Goal: Task Accomplishment & Management: Complete application form

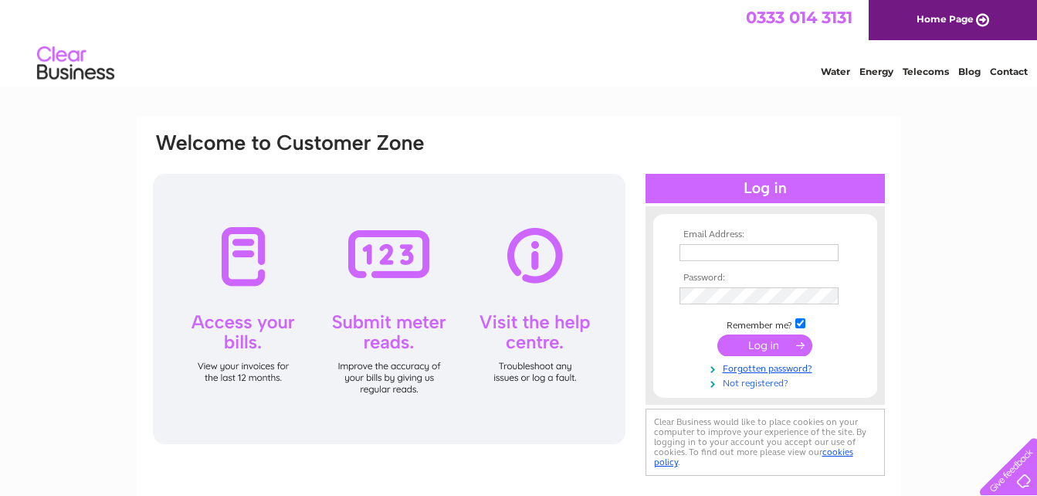
click at [738, 389] on link "Not registered?" at bounding box center [767, 382] width 175 height 15
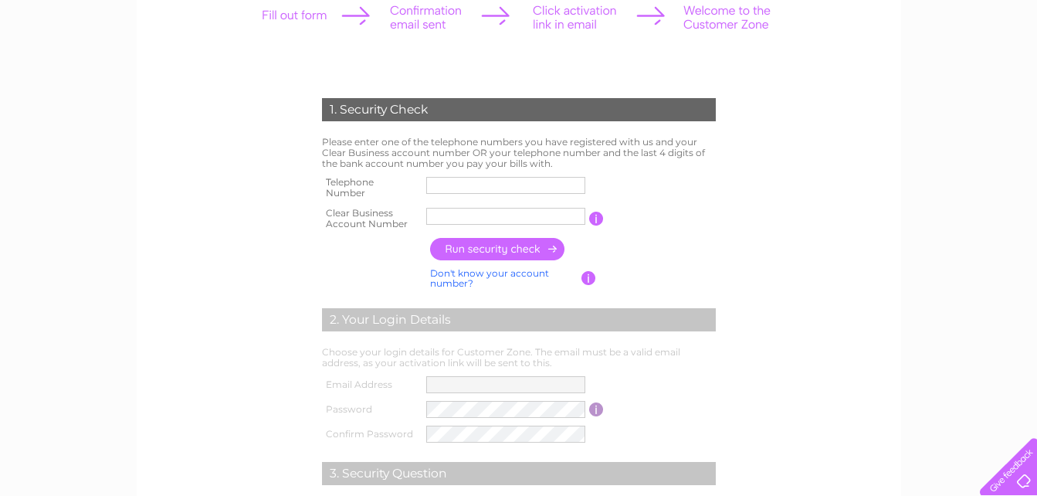
scroll to position [154, 0]
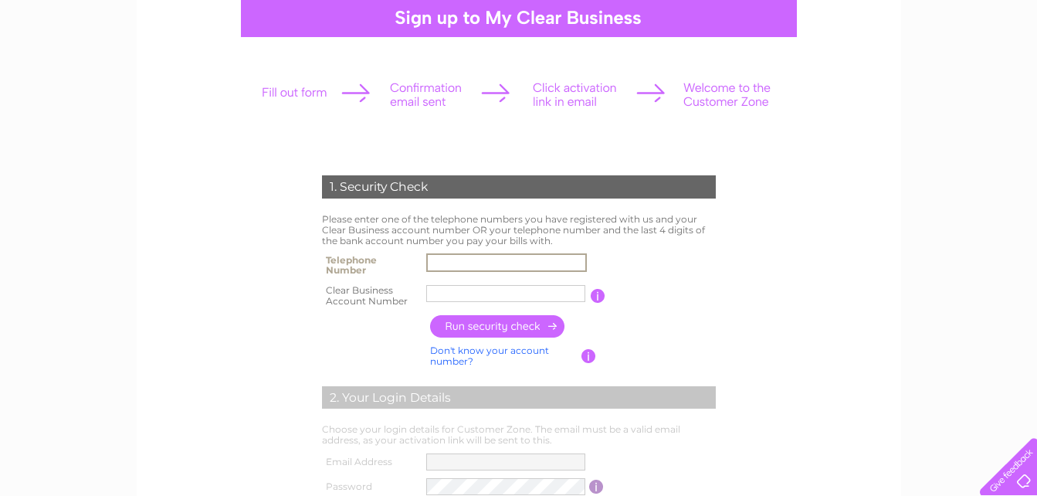
click at [529, 266] on input "text" at bounding box center [506, 262] width 161 height 19
type input "07977014550"
click at [505, 290] on input "text" at bounding box center [505, 293] width 159 height 17
drag, startPoint x: 511, startPoint y: 262, endPoint x: 388, endPoint y: 260, distance: 123.6
click at [388, 260] on tr "Telephone Number 07977014550" at bounding box center [519, 265] width 402 height 31
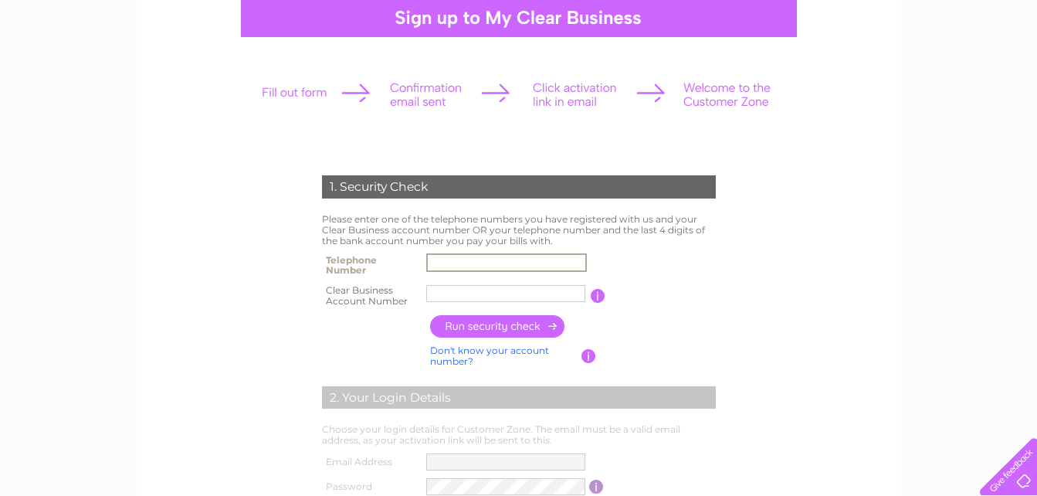
click at [436, 287] on input "text" at bounding box center [505, 293] width 159 height 17
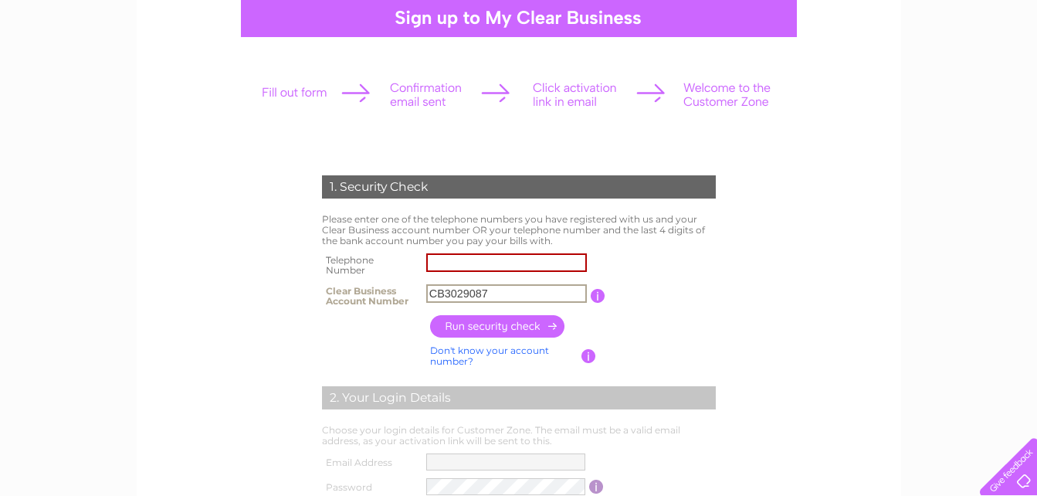
click at [446, 298] on input "CB3029087" at bounding box center [506, 293] width 161 height 19
click at [483, 297] on input "3029087" at bounding box center [506, 293] width 161 height 19
type input "30290874"
click at [477, 319] on input "button" at bounding box center [498, 326] width 136 height 22
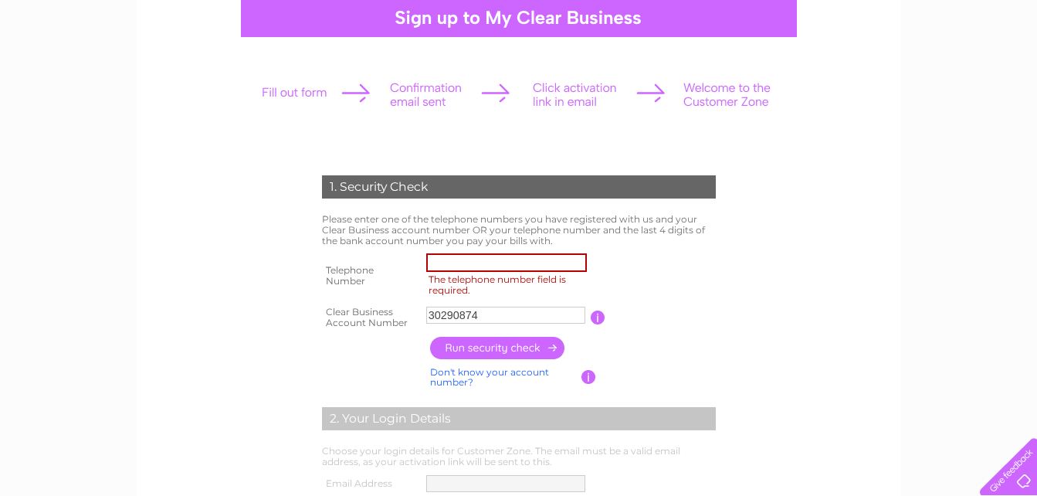
click at [471, 260] on input "The telephone number field is required." at bounding box center [506, 262] width 161 height 19
type input "07977014550"
click at [487, 351] on input "button" at bounding box center [498, 348] width 136 height 22
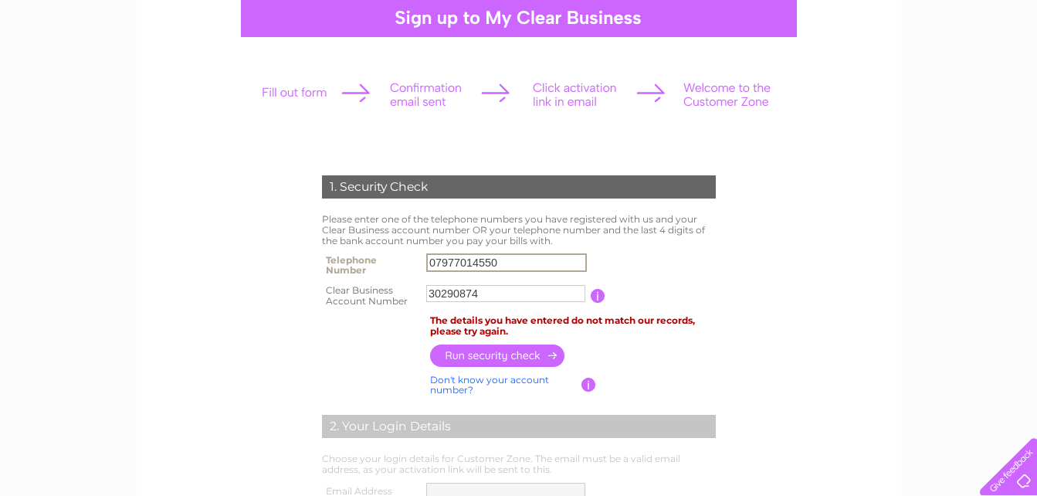
drag, startPoint x: 498, startPoint y: 267, endPoint x: 414, endPoint y: 266, distance: 84.2
click at [414, 266] on tr "Telephone Number 07977014550" at bounding box center [519, 265] width 402 height 31
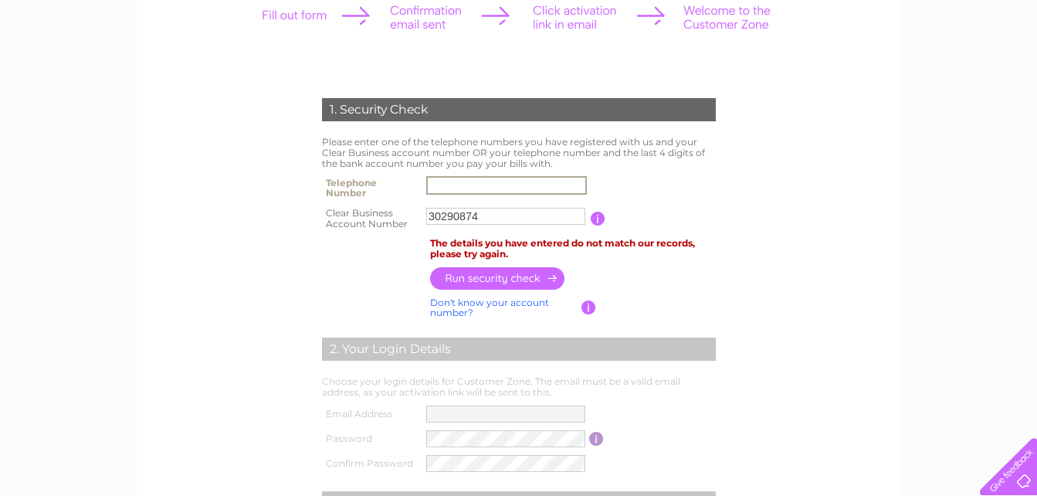
scroll to position [77, 0]
